Goal: Task Accomplishment & Management: Manage account settings

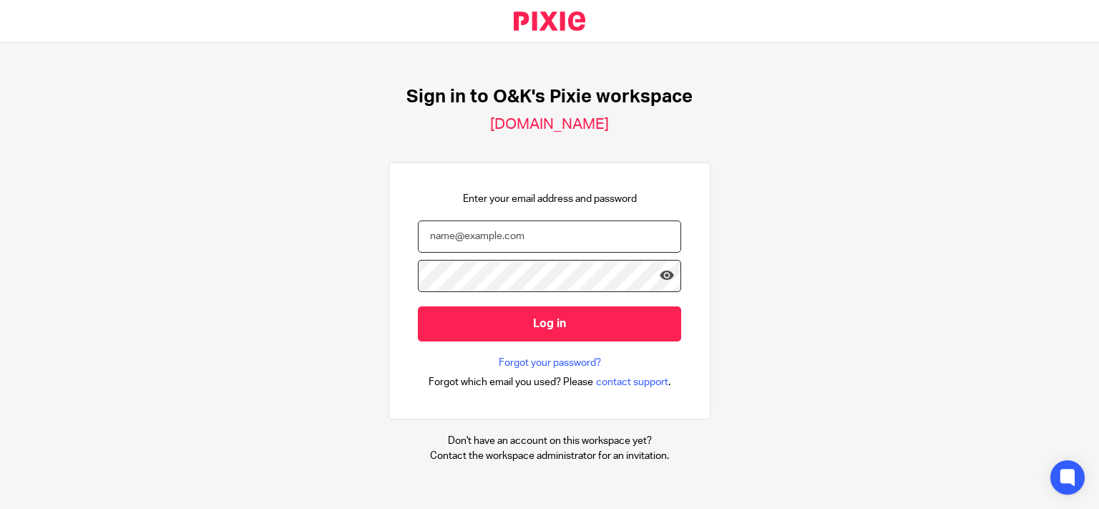
click at [492, 227] on input "email" at bounding box center [549, 236] width 263 height 32
type input "kevin@oandk.co.uk"
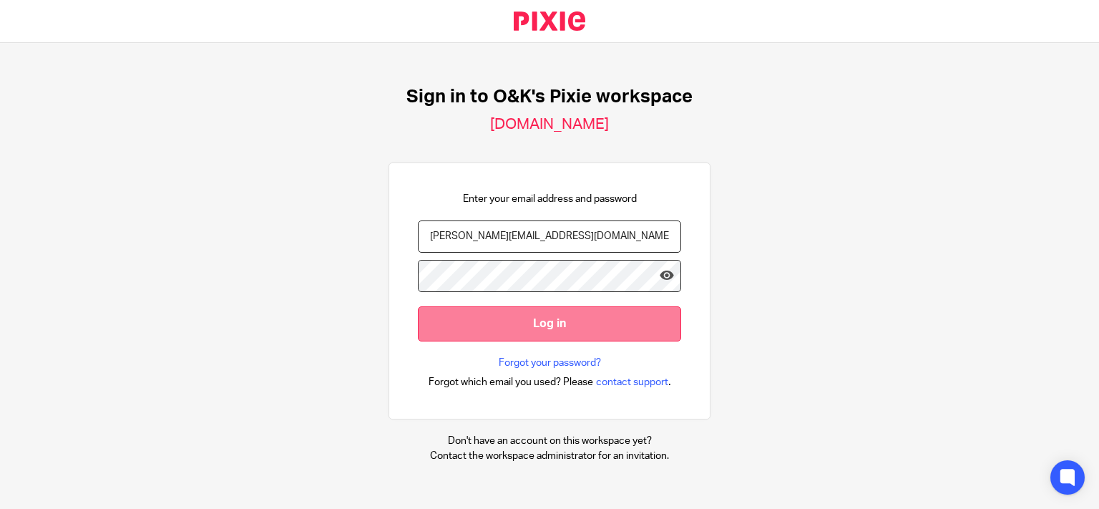
drag, startPoint x: 777, startPoint y: 288, endPoint x: 590, endPoint y: 313, distance: 189.3
click at [773, 288] on div "Sign in to O&K's Pixie workspace oandk.usepixie.net Enter your email address an…" at bounding box center [549, 274] width 1099 height 463
click at [495, 329] on input "Log in" at bounding box center [549, 323] width 263 height 35
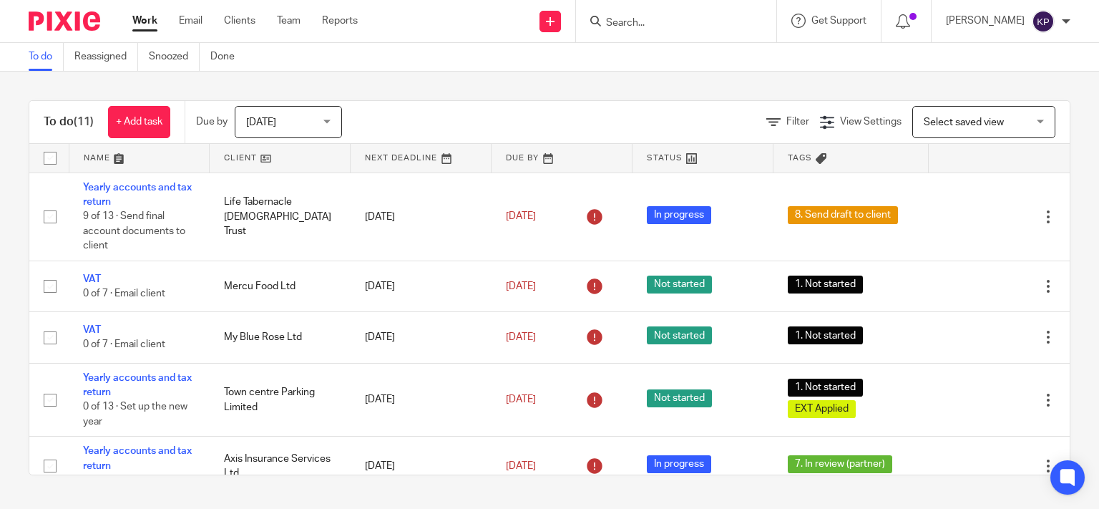
drag, startPoint x: 732, startPoint y: 9, endPoint x: 730, endPoint y: 22, distance: 13.1
click at [730, 22] on div at bounding box center [676, 21] width 200 height 42
click at [730, 22] on input "Search" at bounding box center [669, 23] width 129 height 13
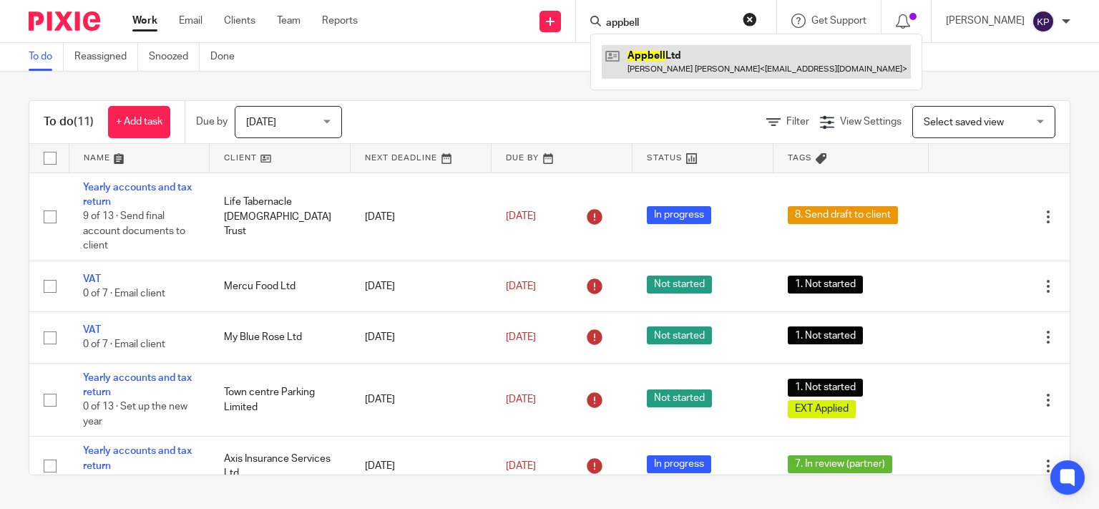
type input "appbell"
click at [718, 70] on link at bounding box center [756, 61] width 309 height 33
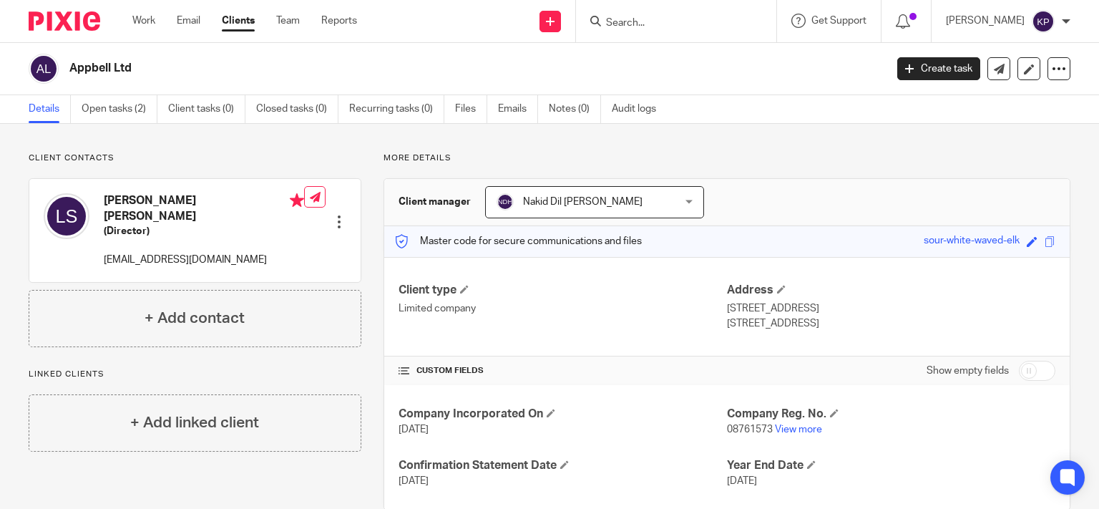
scroll to position [30, 0]
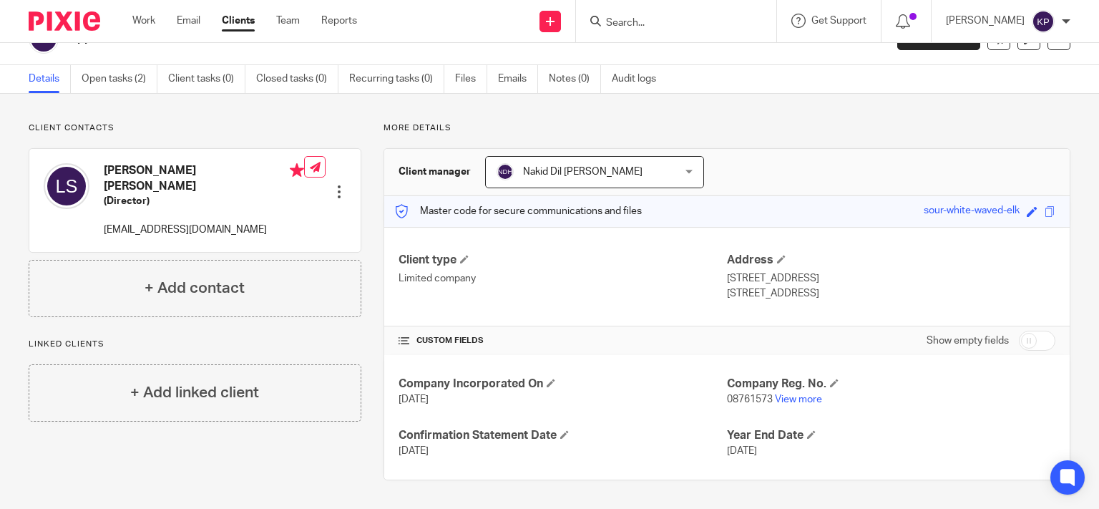
click at [560, 252] on div "Client type Limited company Address [STREET_ADDRESS] [STREET_ADDRESS]" at bounding box center [727, 276] width 686 height 99
click at [1022, 319] on div "Client type Limited company Address [STREET_ADDRESS] [STREET_ADDRESS]" at bounding box center [727, 276] width 686 height 99
click at [590, 302] on div "Client type Limited company Address [STREET_ADDRESS] [STREET_ADDRESS]" at bounding box center [727, 276] width 686 height 99
click at [698, 365] on div "Company Incorporated On [DATE] Company Reg. No. 08761573 View more Confirmation…" at bounding box center [727, 417] width 686 height 125
click at [810, 437] on h4 "Year End Date" at bounding box center [891, 435] width 329 height 15
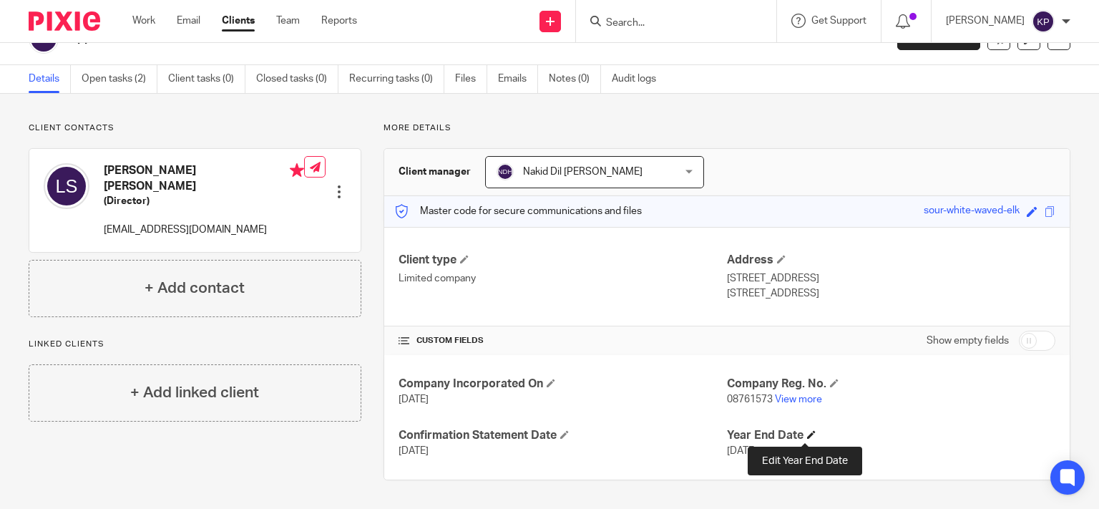
click at [807, 435] on span at bounding box center [811, 434] width 9 height 9
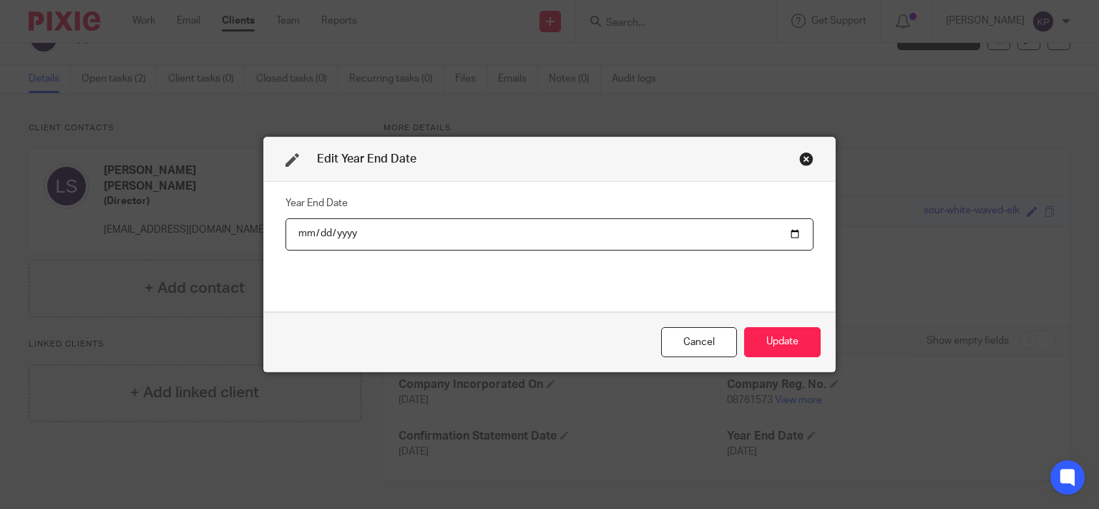
click at [799, 153] on div "Close this dialog window" at bounding box center [806, 159] width 14 height 14
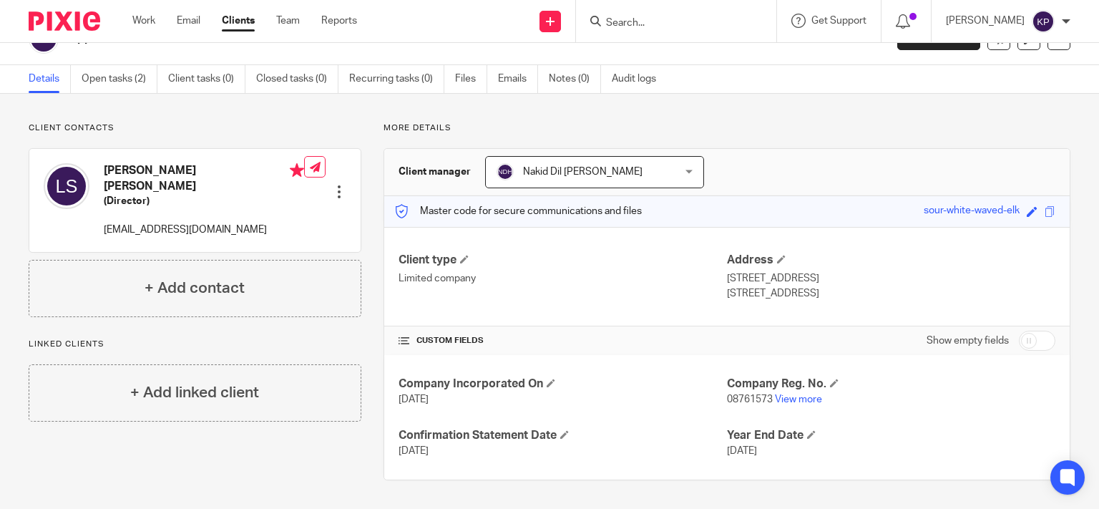
click at [1025, 341] on input "checkbox" at bounding box center [1037, 341] width 37 height 20
checkbox input "true"
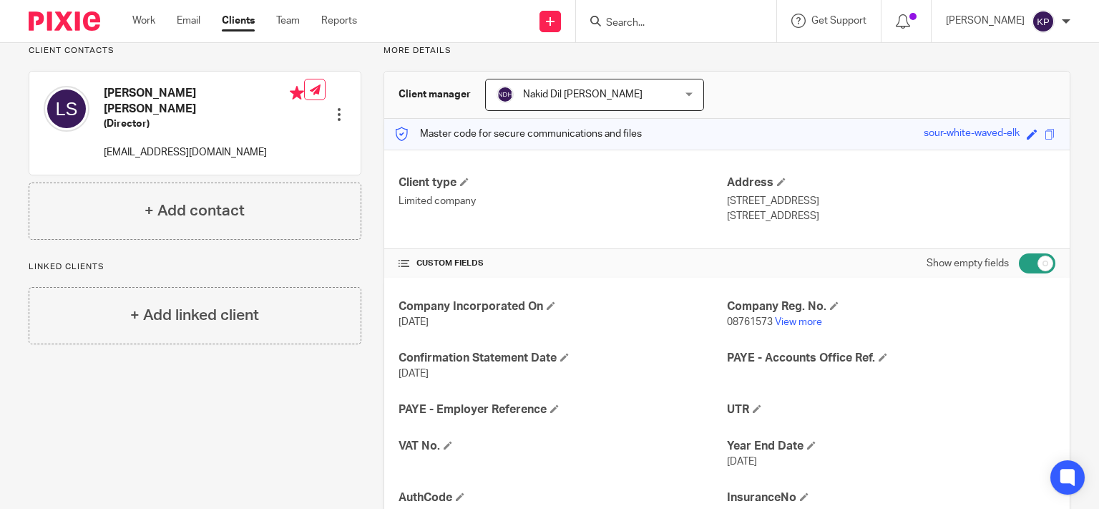
scroll to position [374, 0]
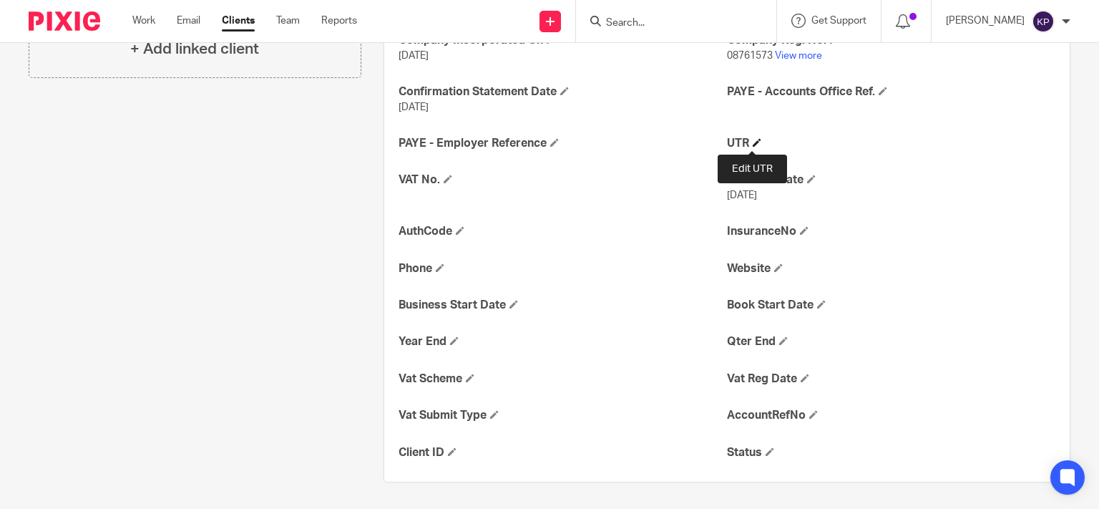
click at [753, 146] on span at bounding box center [757, 142] width 9 height 9
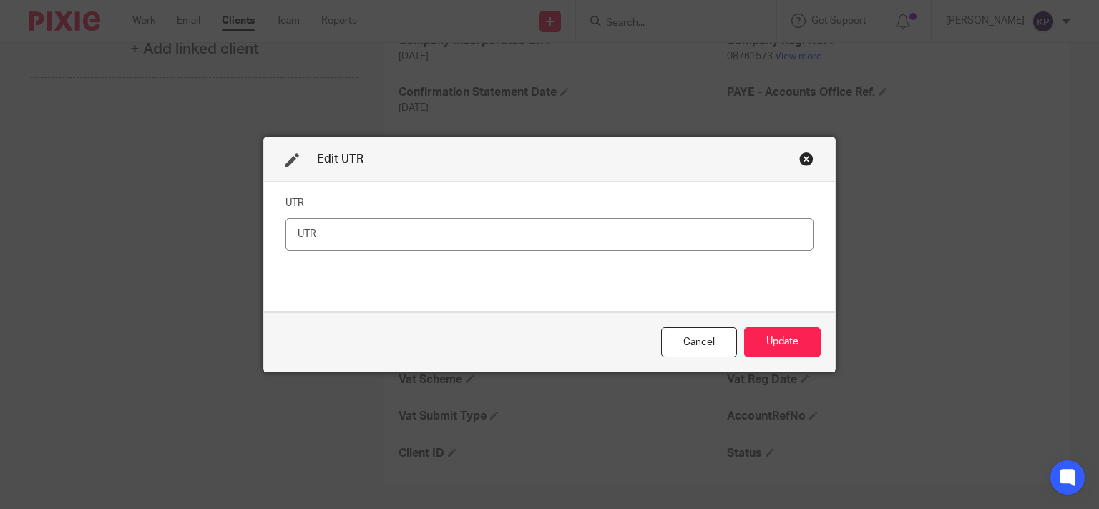
click at [706, 235] on input "text" at bounding box center [550, 234] width 528 height 32
click at [799, 156] on div "Close this dialog window" at bounding box center [806, 159] width 14 height 14
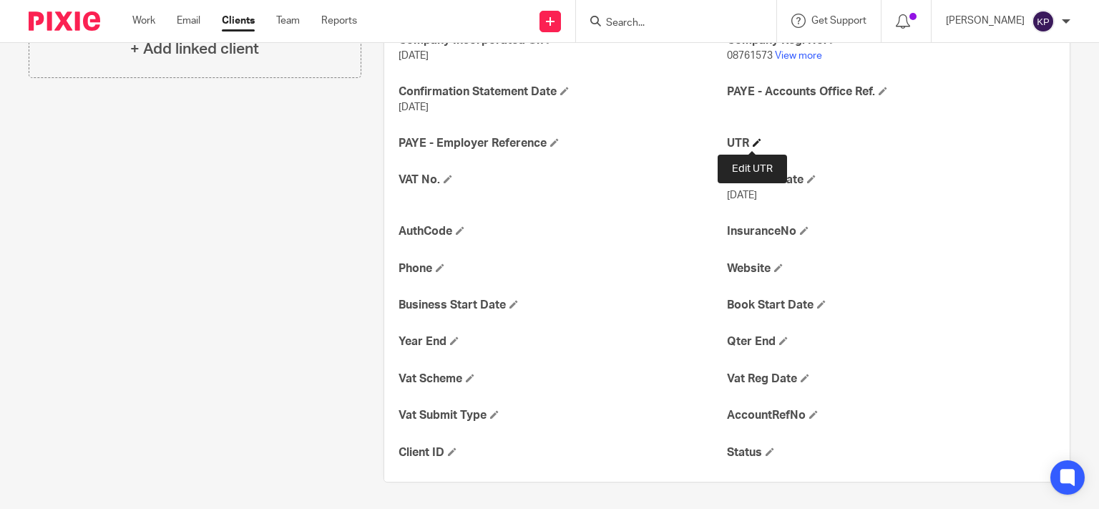
click at [753, 142] on span at bounding box center [757, 142] width 9 height 9
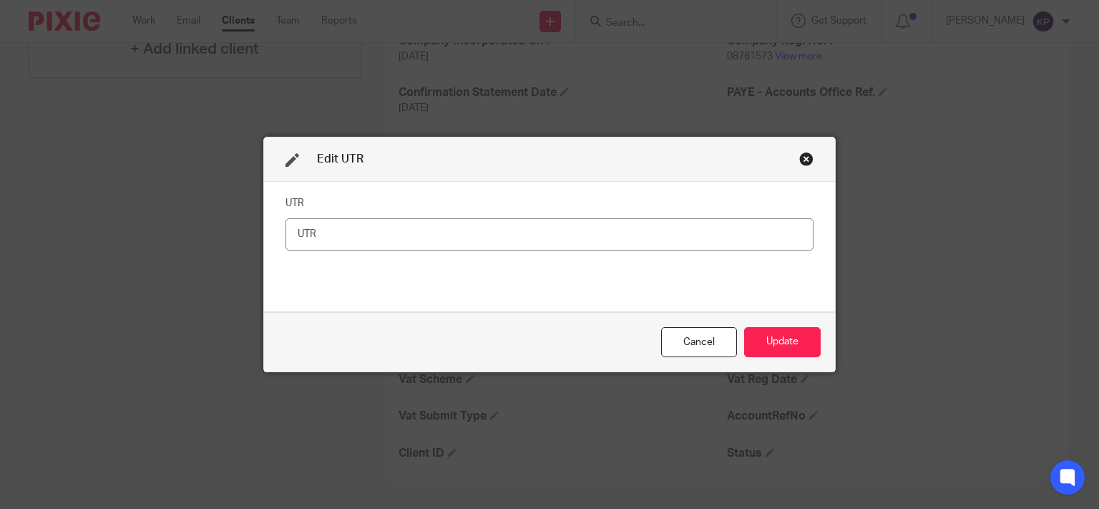
click at [701, 239] on input "text" at bounding box center [550, 234] width 528 height 32
type input "3313501374"
click at [787, 334] on button "Update" at bounding box center [782, 342] width 77 height 31
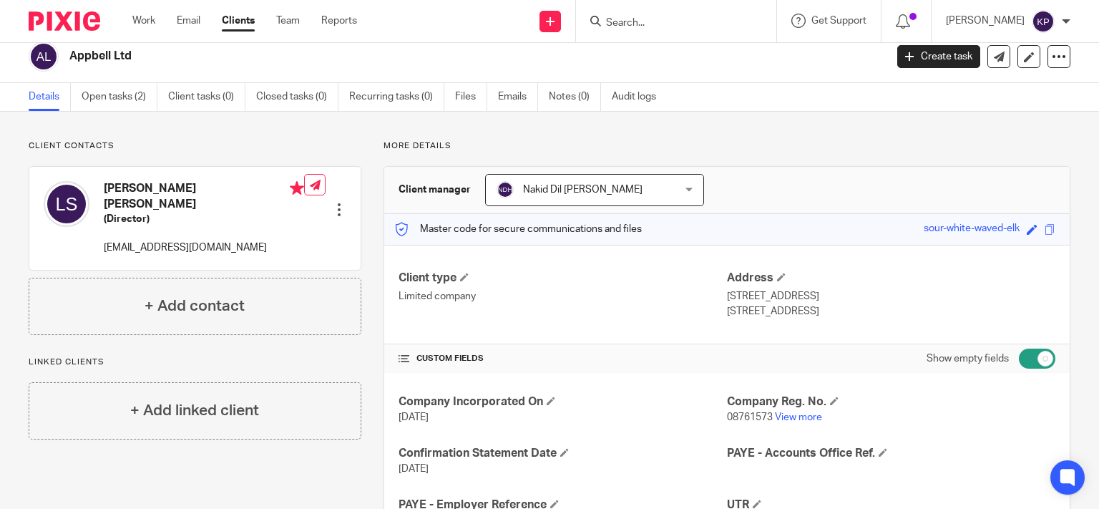
scroll to position [0, 0]
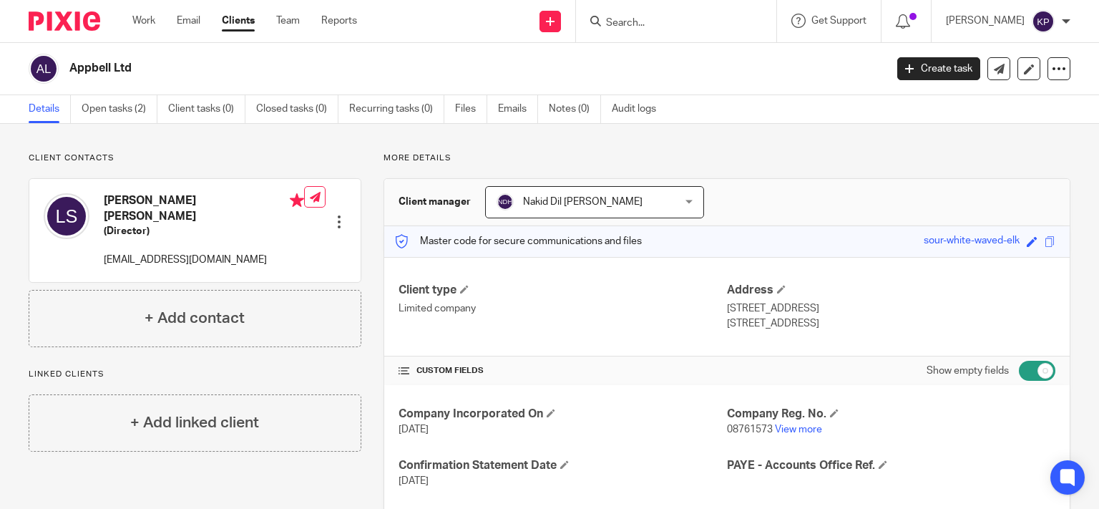
click at [368, 156] on div "More details Client manager Nakid Dil [PERSON_NAME] Nakid Dil [PERSON_NAME] [PE…" at bounding box center [715, 511] width 709 height 719
click at [366, 196] on div "More details Client manager Nakid Dil [PERSON_NAME] Nakid Dil [PERSON_NAME] [PE…" at bounding box center [715, 511] width 709 height 719
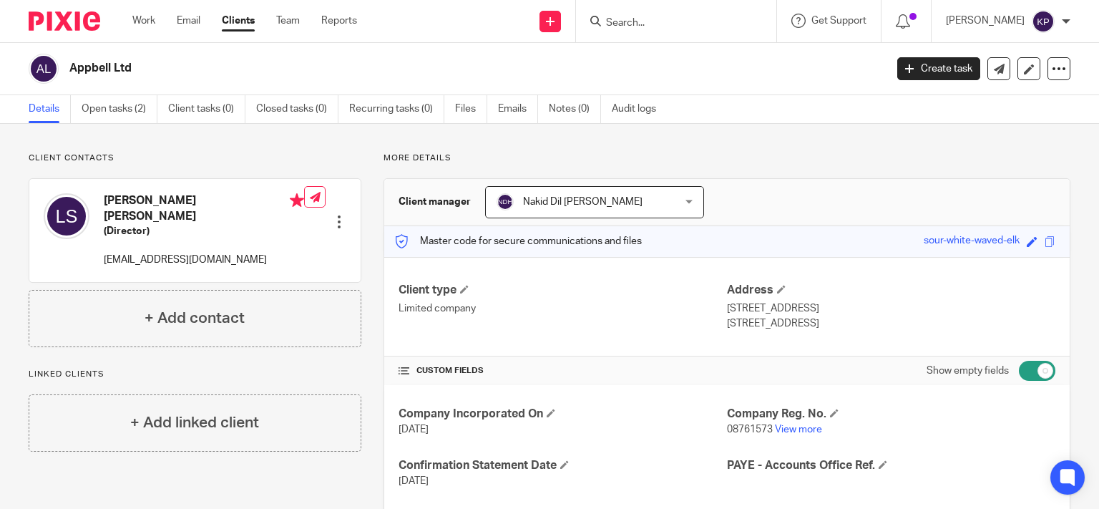
click at [361, 228] on div "More details Client manager Nakid Dil [PERSON_NAME] Nakid Dil [PERSON_NAME] [PE…" at bounding box center [715, 511] width 709 height 719
click at [359, 150] on div "Client contacts [PERSON_NAME] [PERSON_NAME] (Director) [EMAIL_ADDRESS][DOMAIN_N…" at bounding box center [549, 512] width 1099 height 776
